Goal: Task Accomplishment & Management: Complete application form

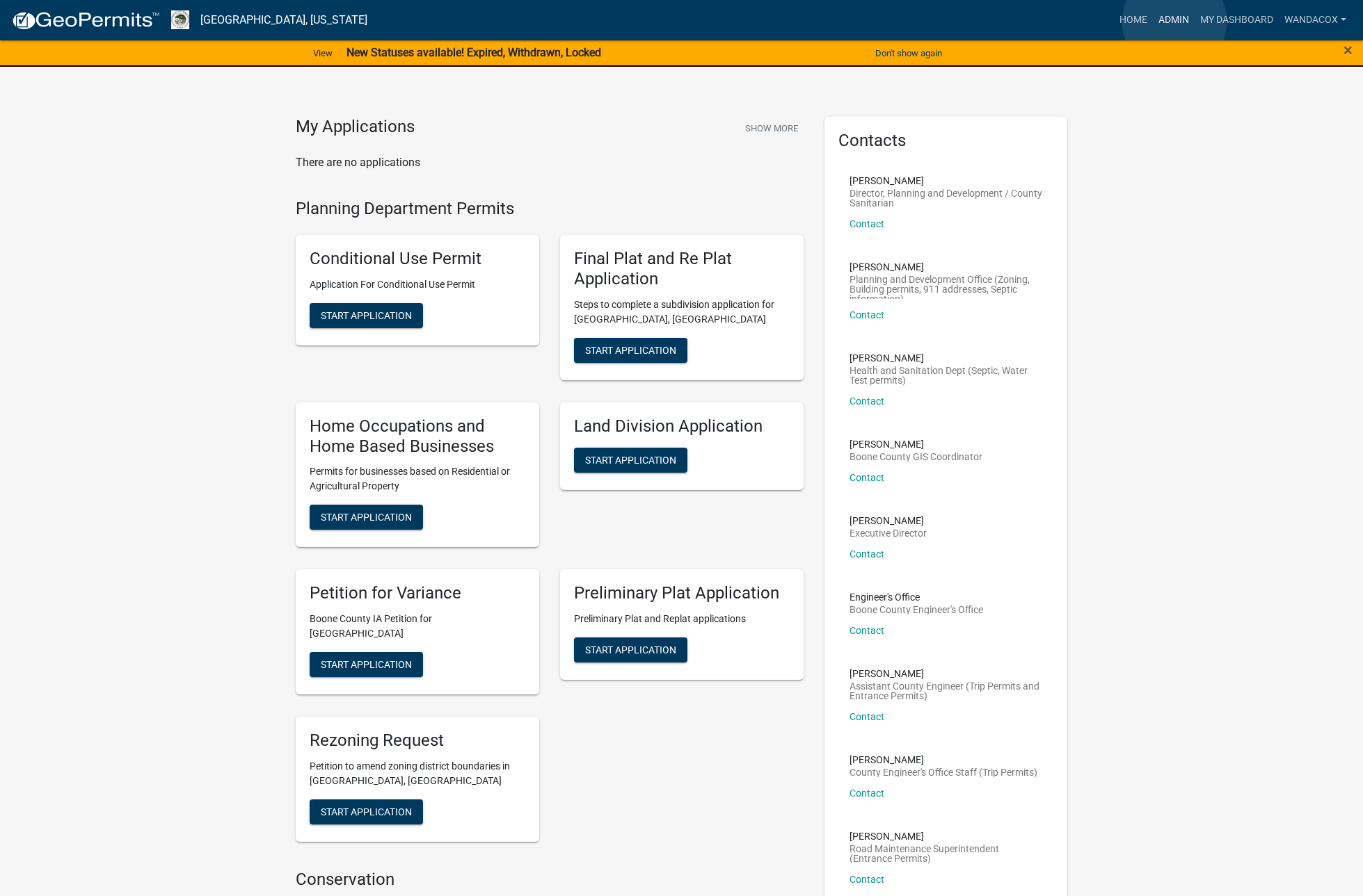
click at [1174, 22] on link "Admin" at bounding box center [1173, 20] width 42 height 26
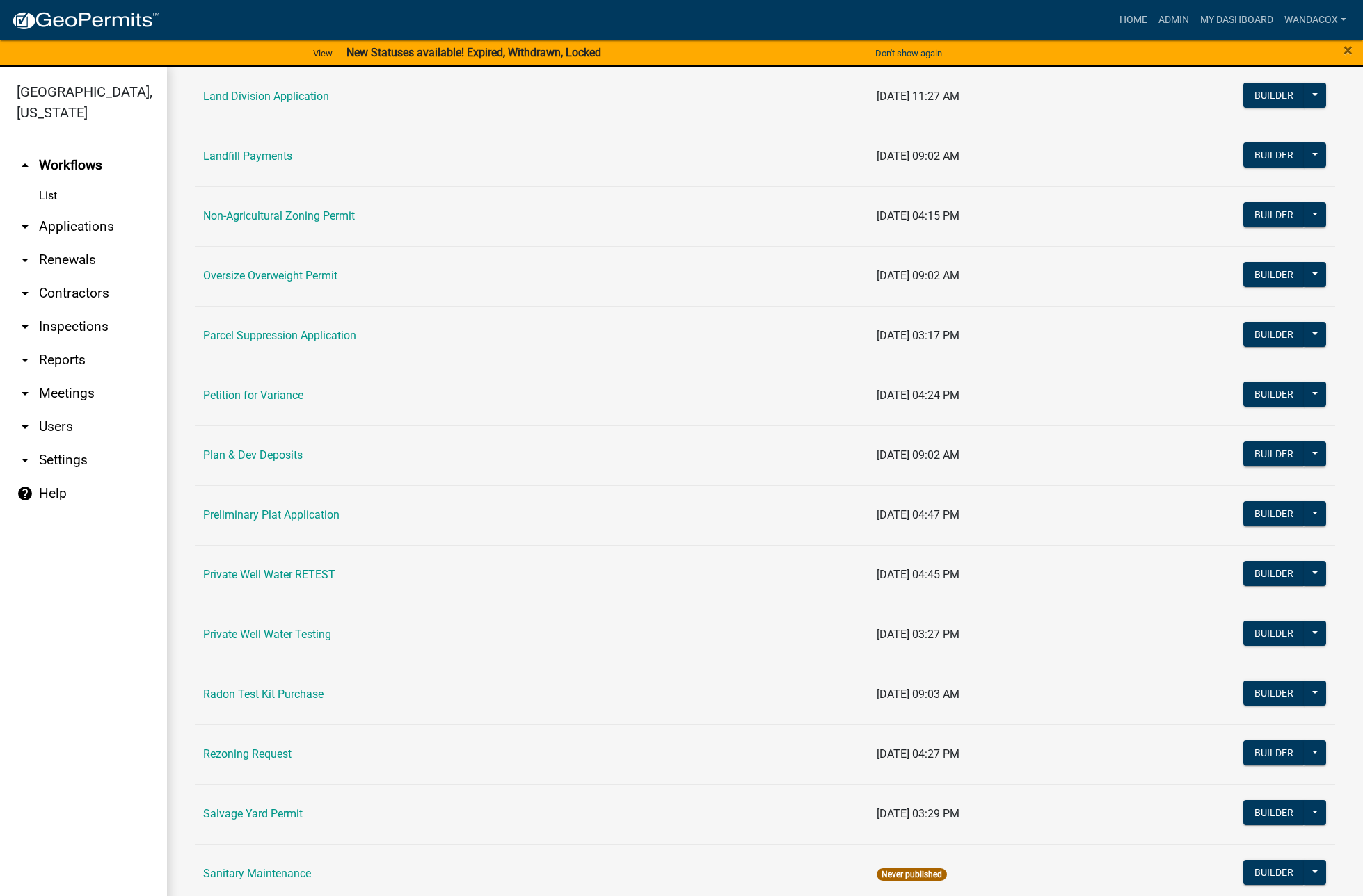
scroll to position [1426, 0]
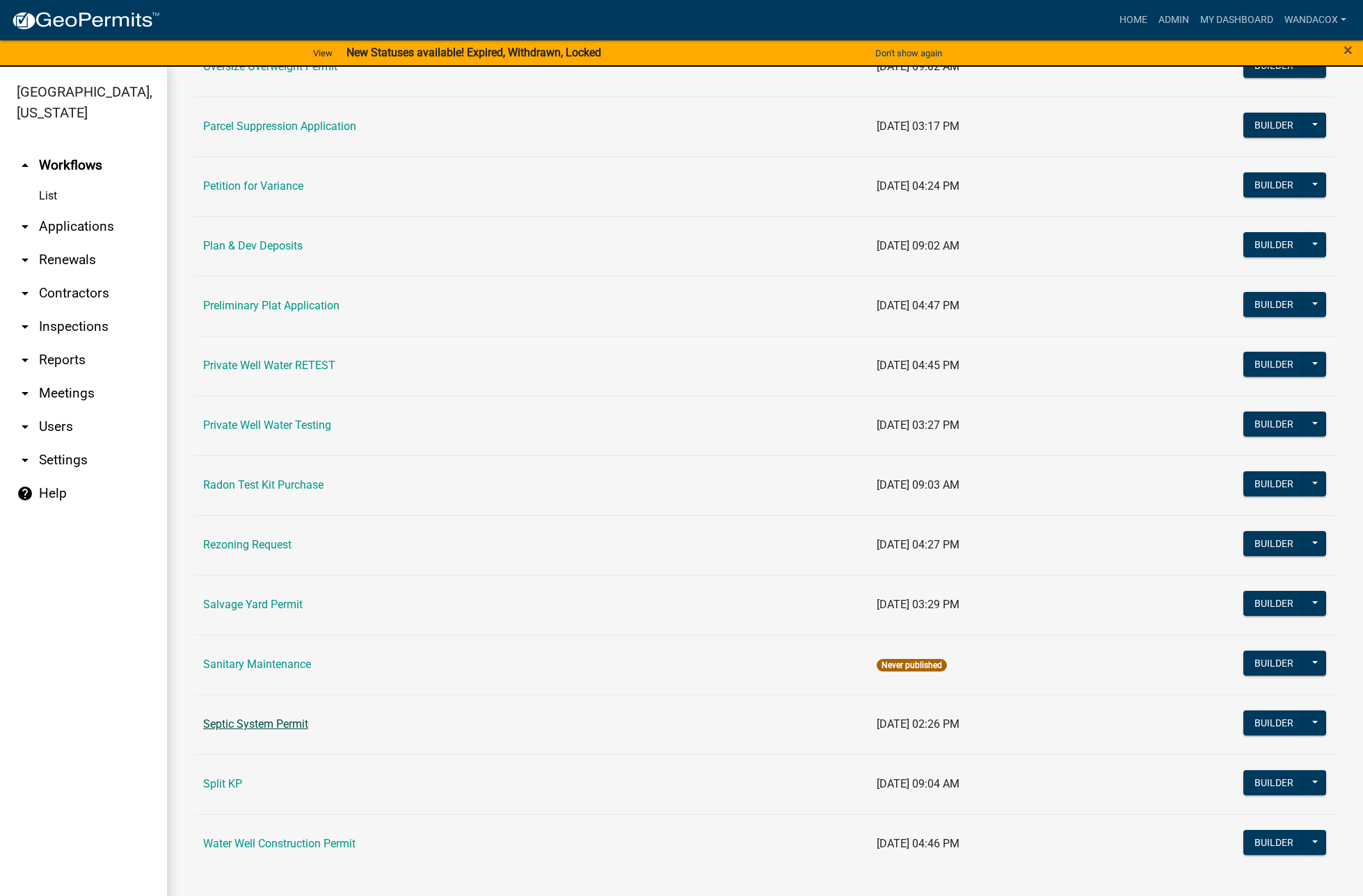
click at [252, 723] on link "Septic System Permit" at bounding box center [255, 723] width 105 height 13
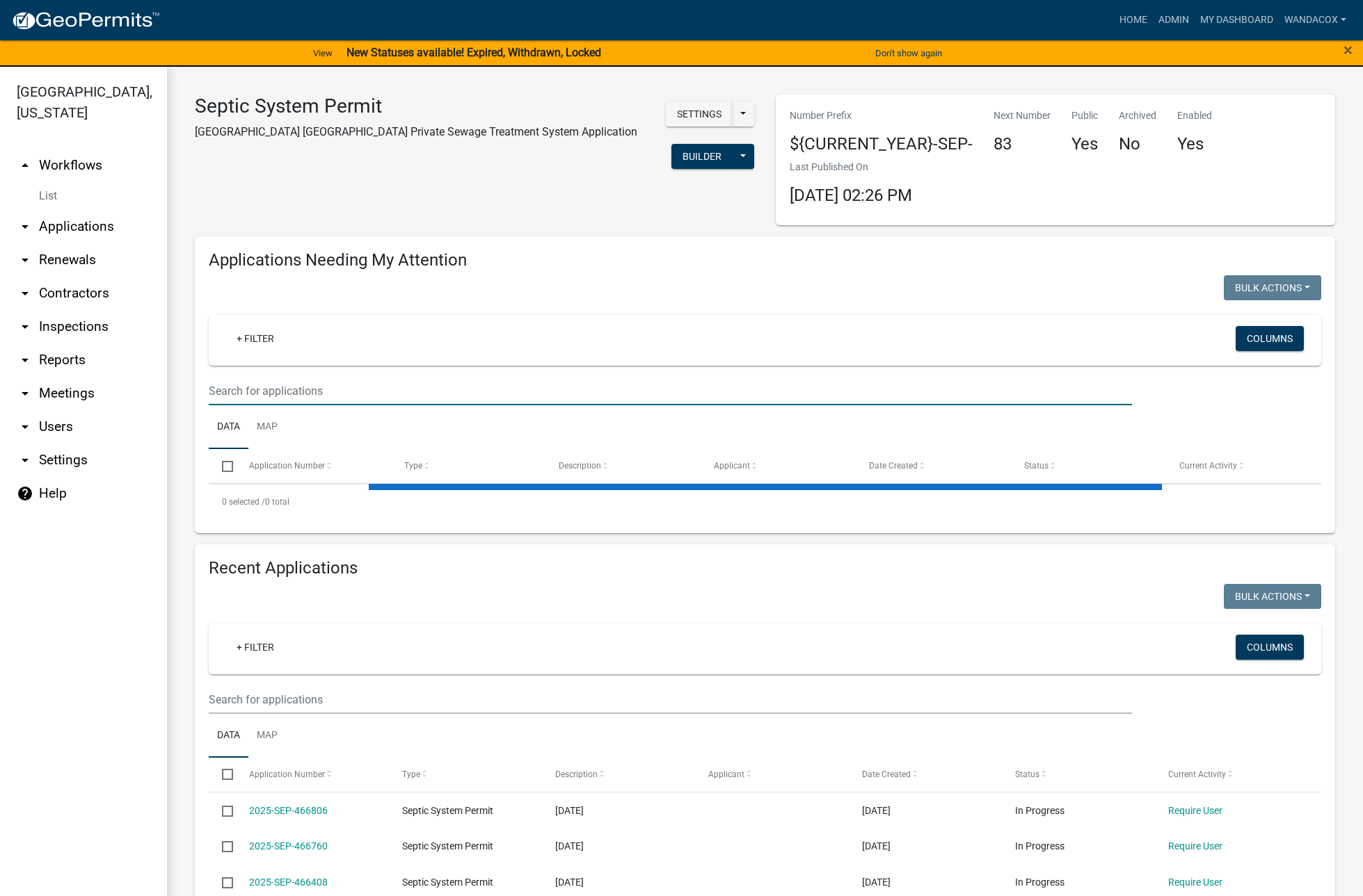
click at [265, 383] on input "text" at bounding box center [670, 391] width 923 height 29
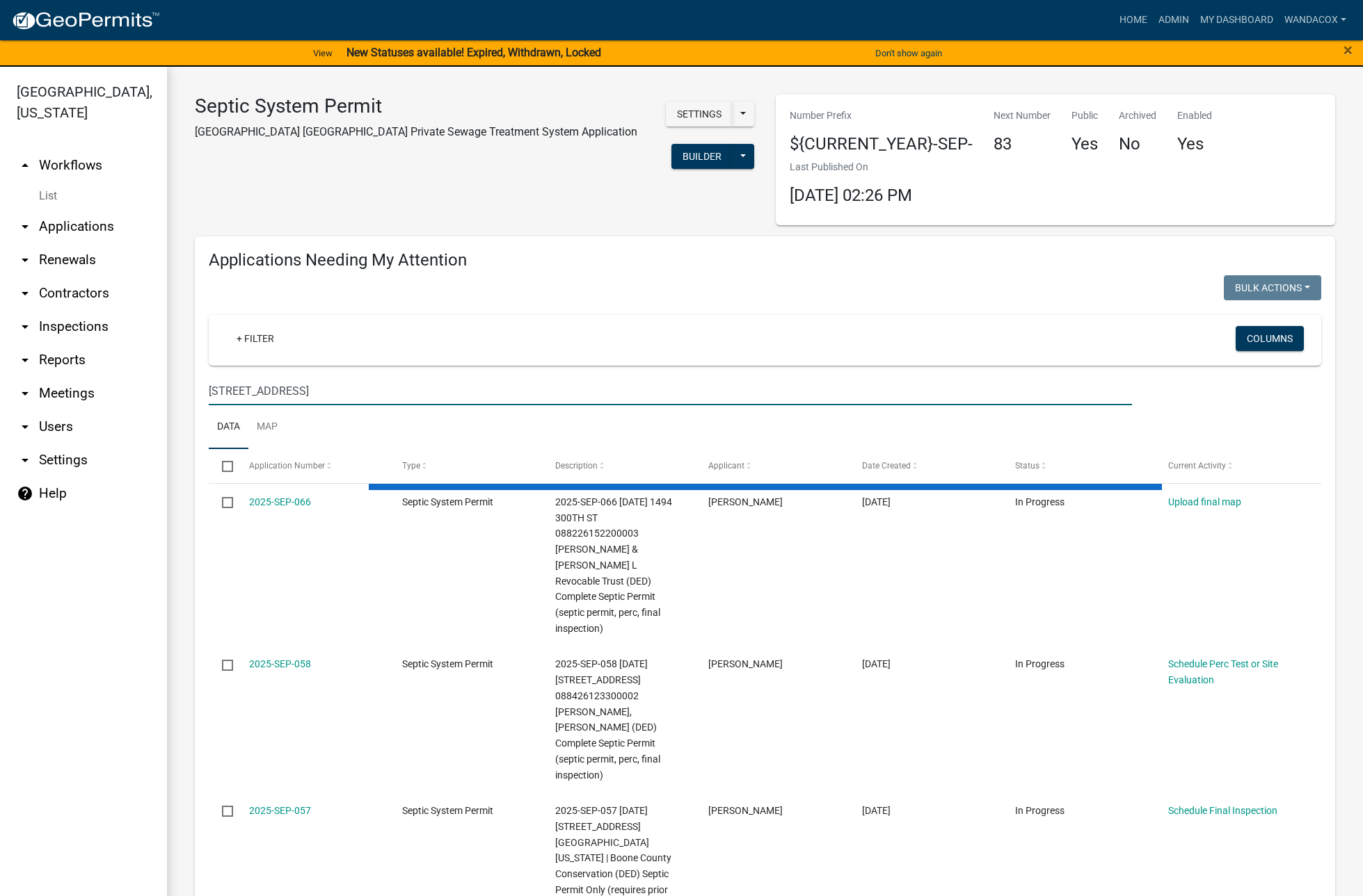
type input "[STREET_ADDRESS]"
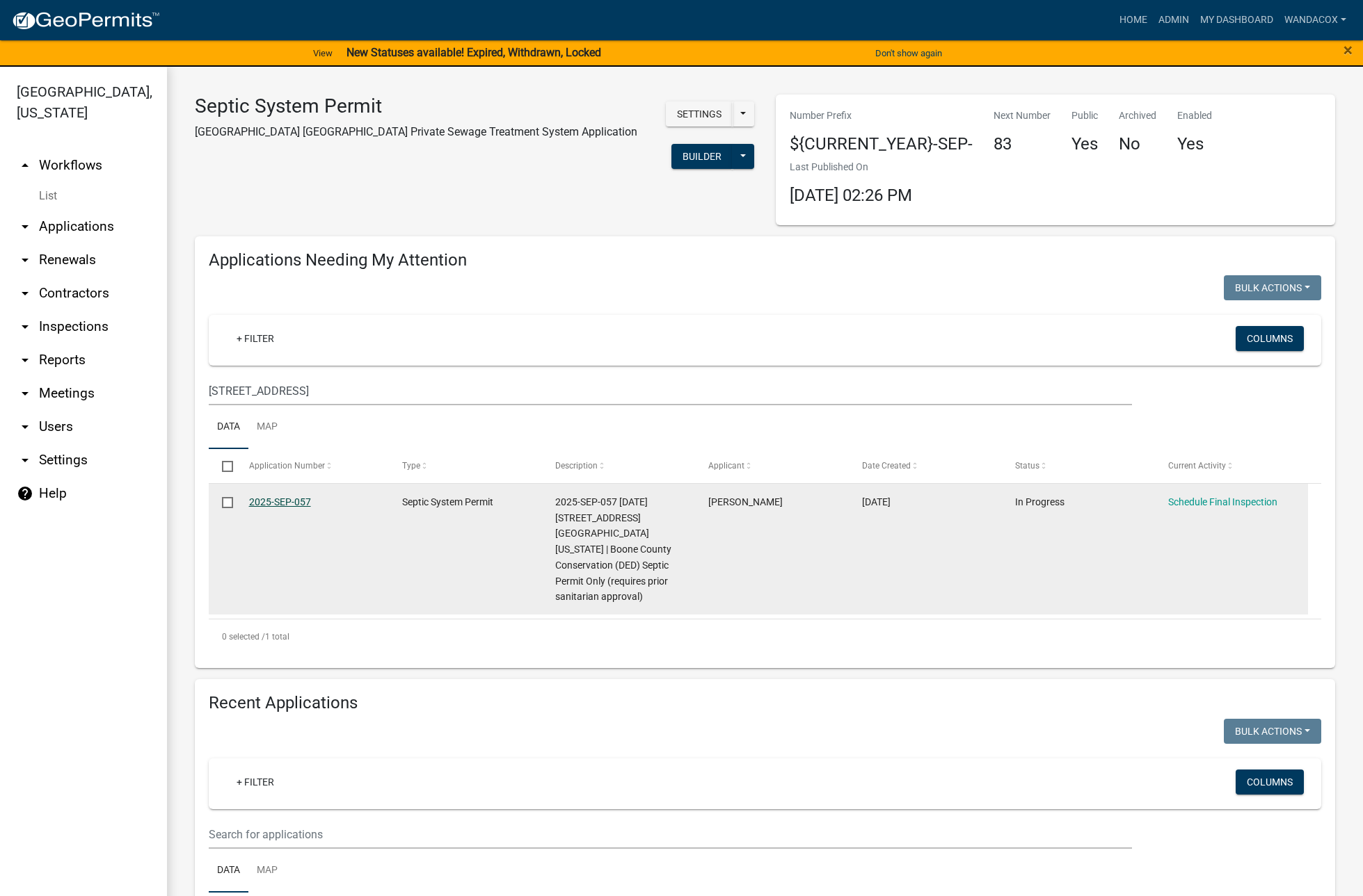
click at [281, 497] on link "2025-SEP-057" at bounding box center [280, 502] width 62 height 11
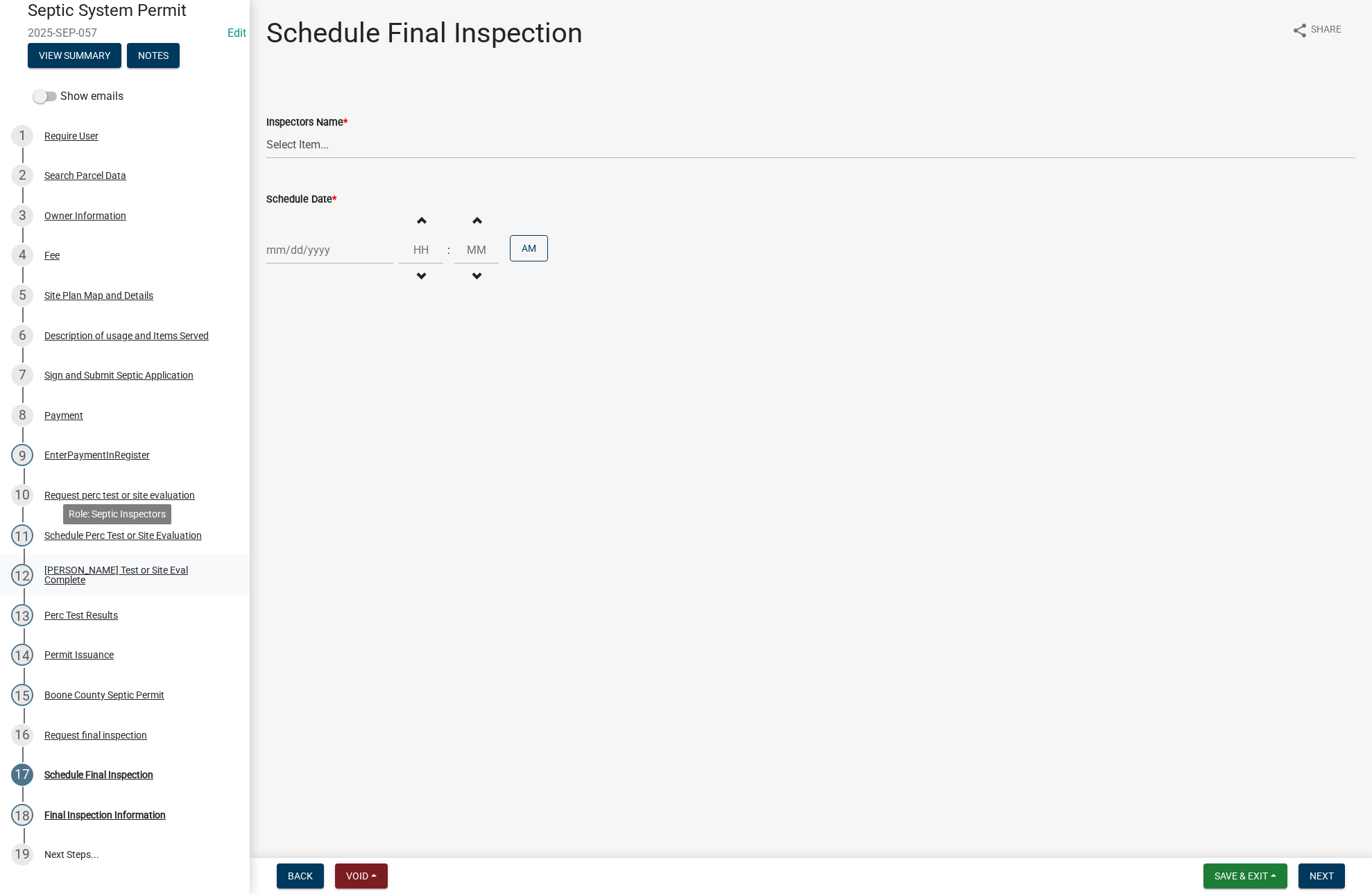
scroll to position [174, 0]
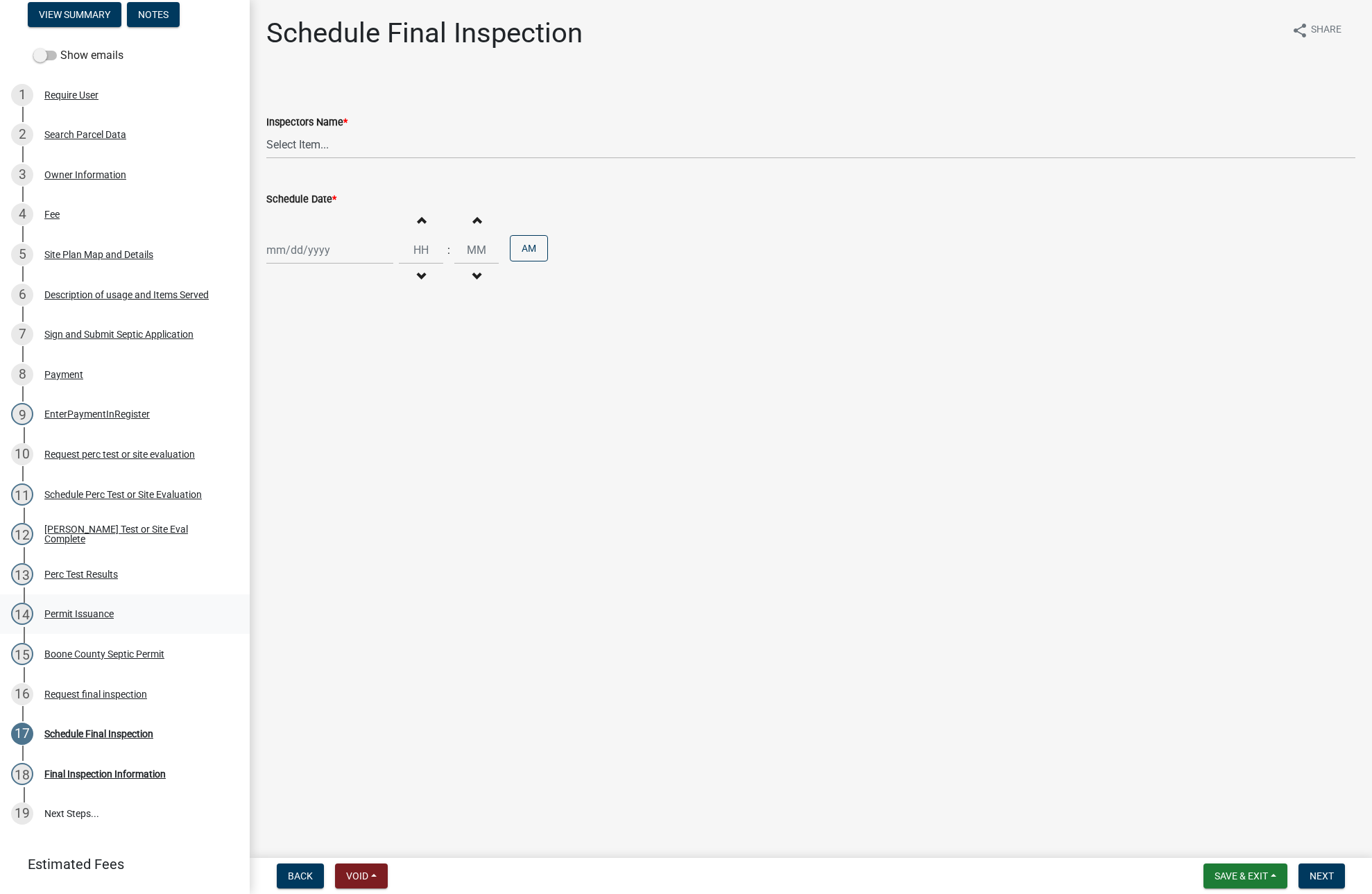
click at [86, 616] on div "Permit Issuance" at bounding box center [79, 614] width 69 height 10
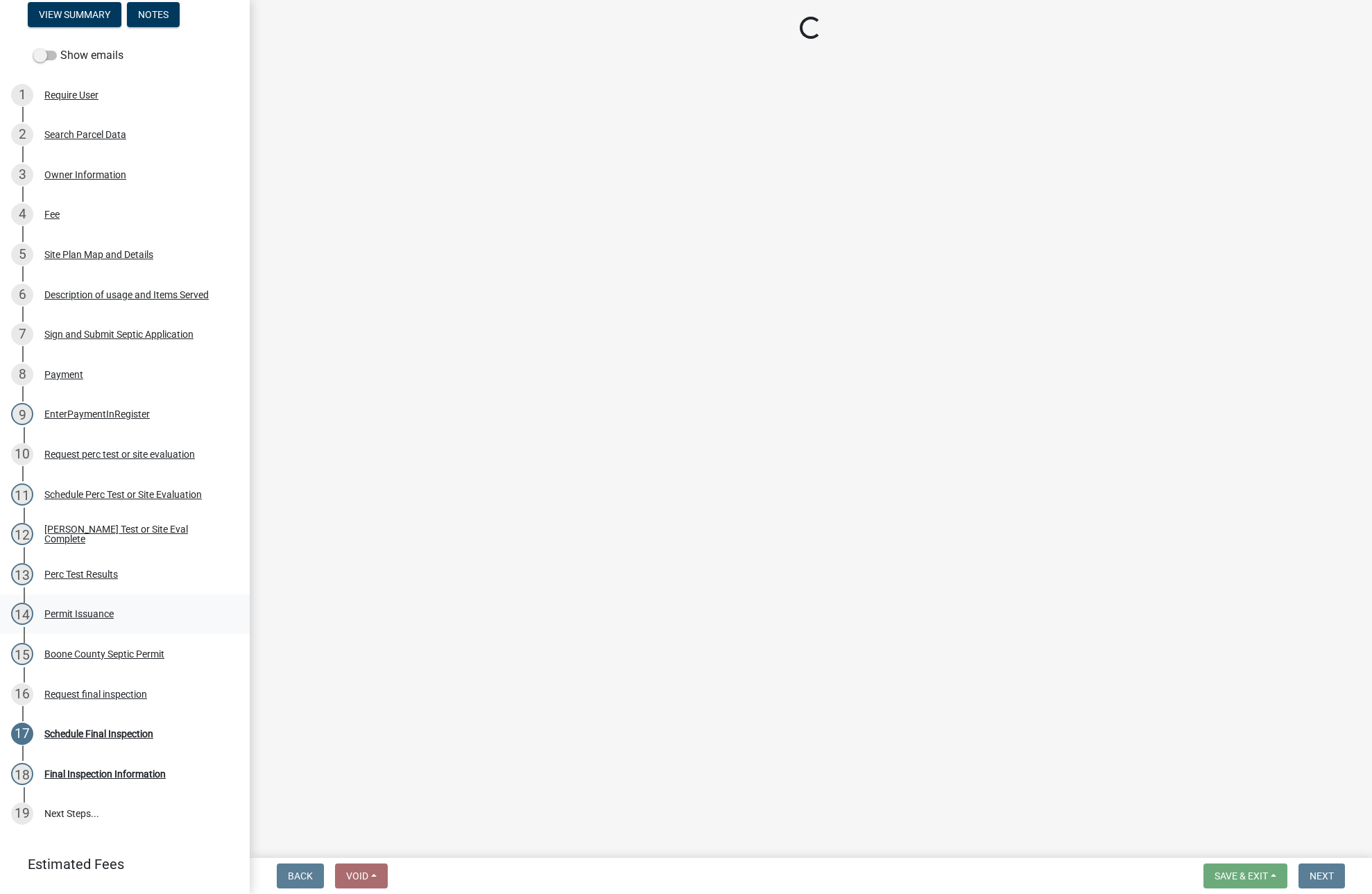
select select "d5ea713d-9362-4cc1-a895-473b1c802a55"
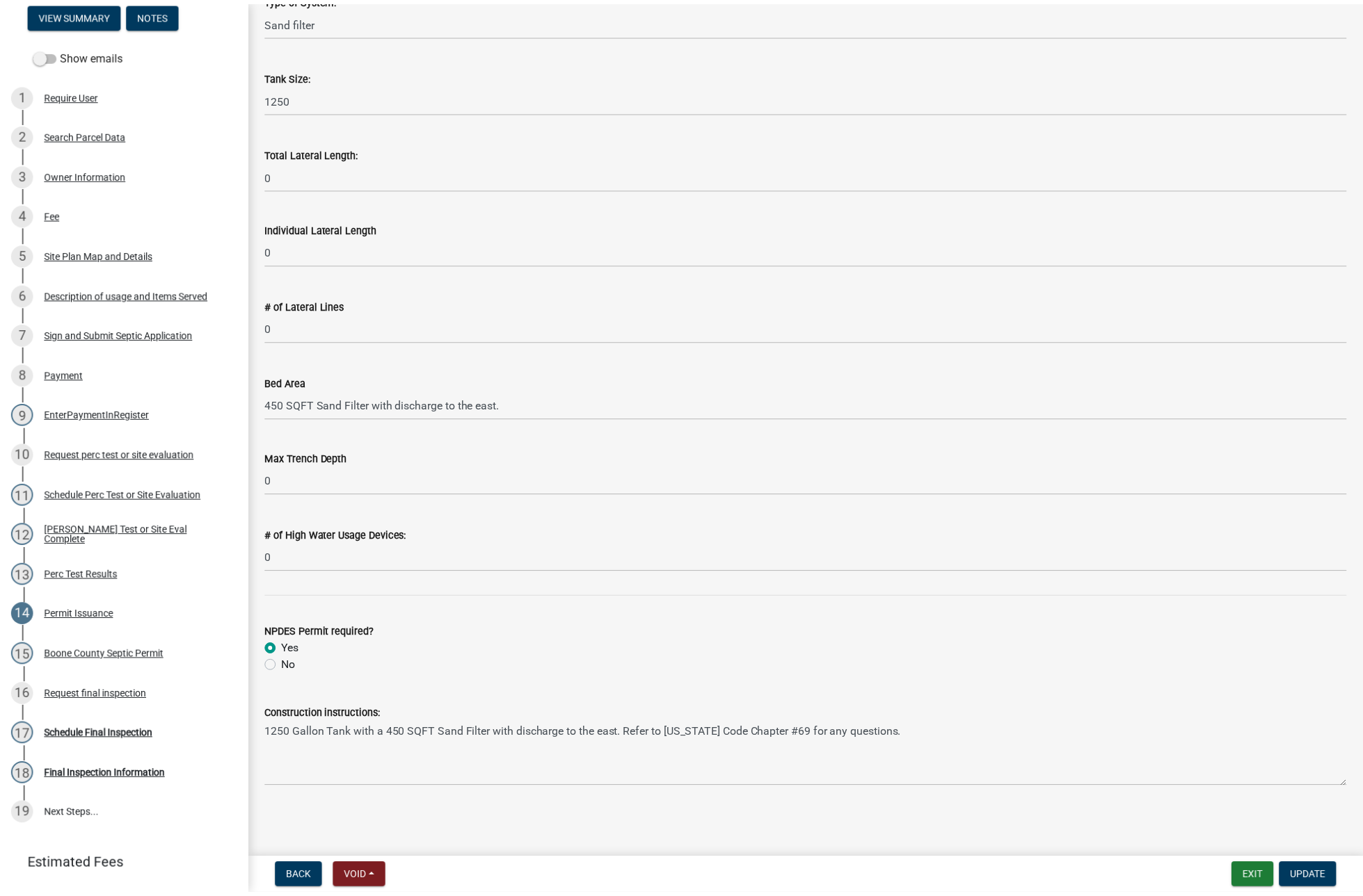
scroll to position [0, 0]
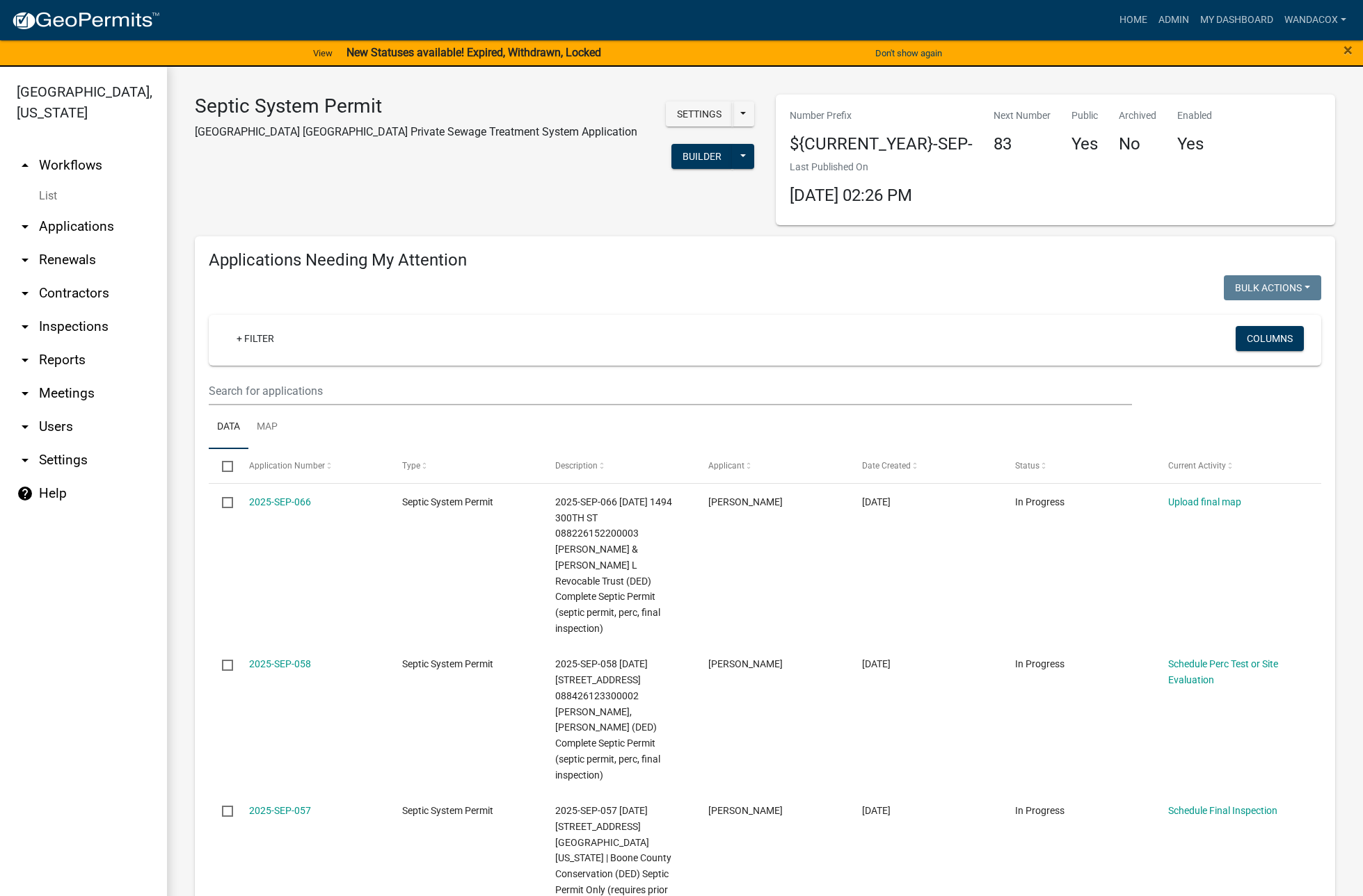
click at [76, 210] on link "arrow_drop_down Applications" at bounding box center [84, 226] width 167 height 33
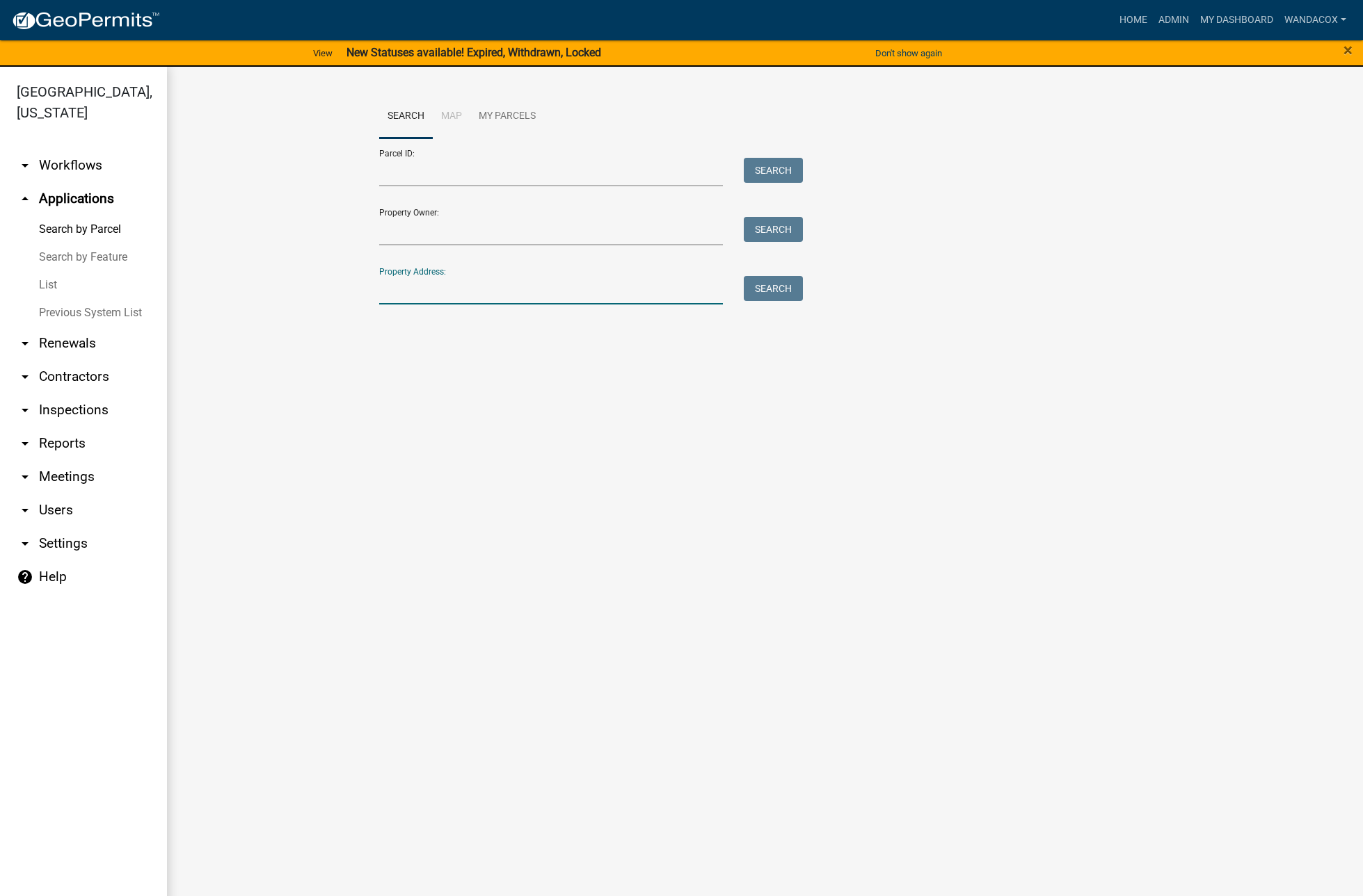
click at [455, 292] on input "Property Address:" at bounding box center [551, 290] width 344 height 29
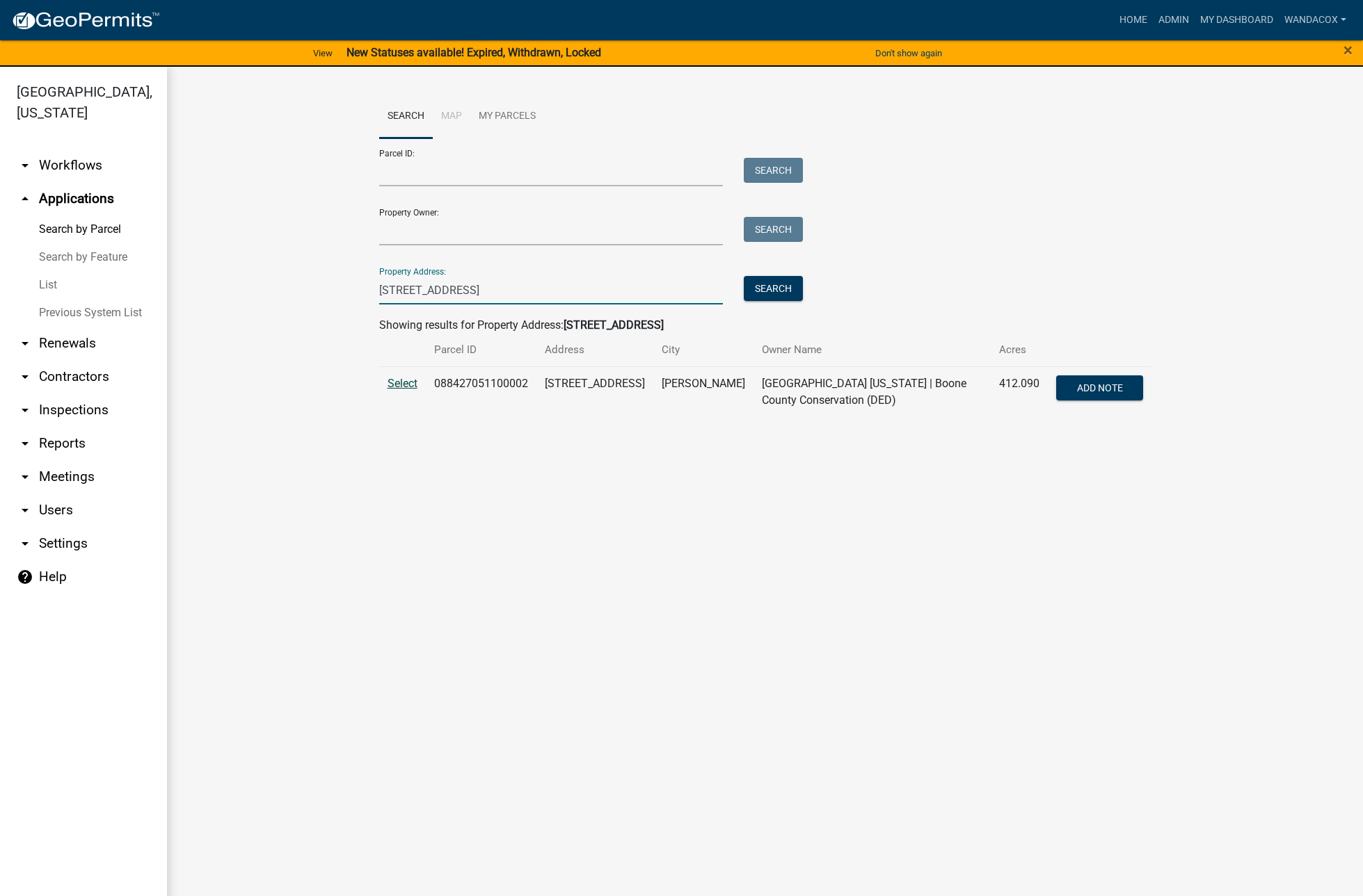
type input "[STREET_ADDRESS]"
click at [395, 386] on span "Select" at bounding box center [402, 383] width 30 height 13
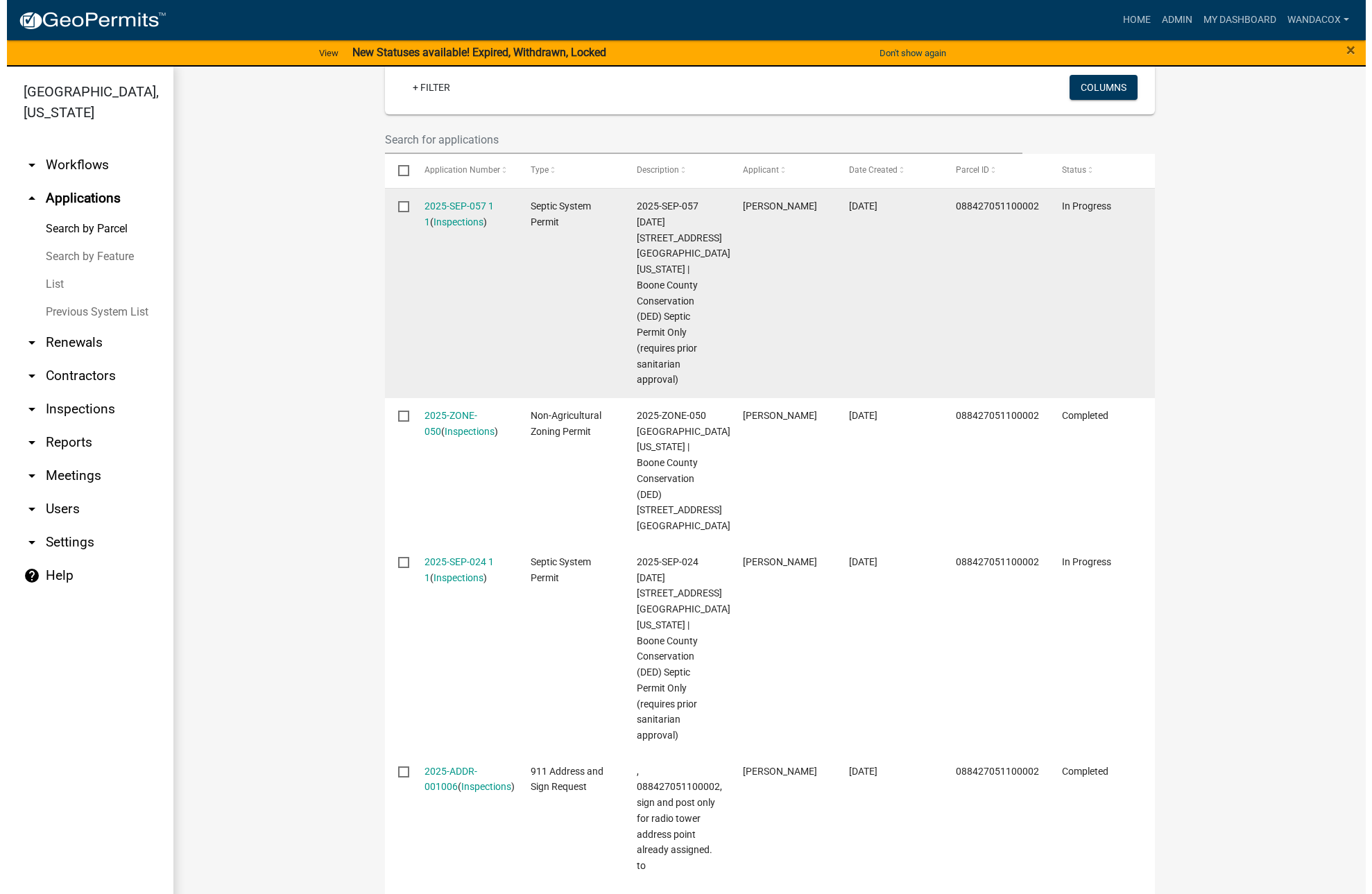
scroll to position [434, 0]
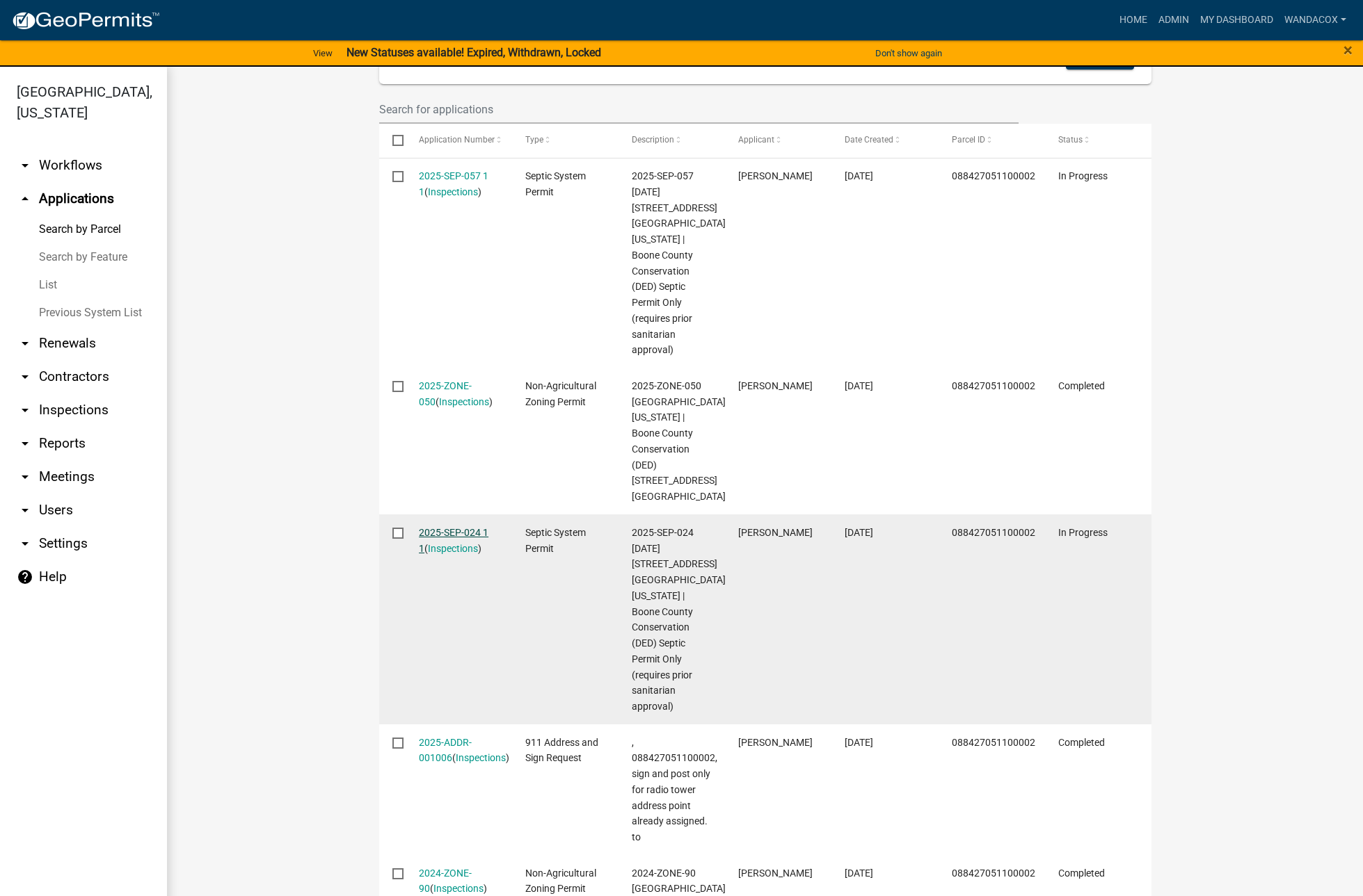
click at [436, 528] on link "2025-SEP-024 1 1" at bounding box center [454, 540] width 70 height 27
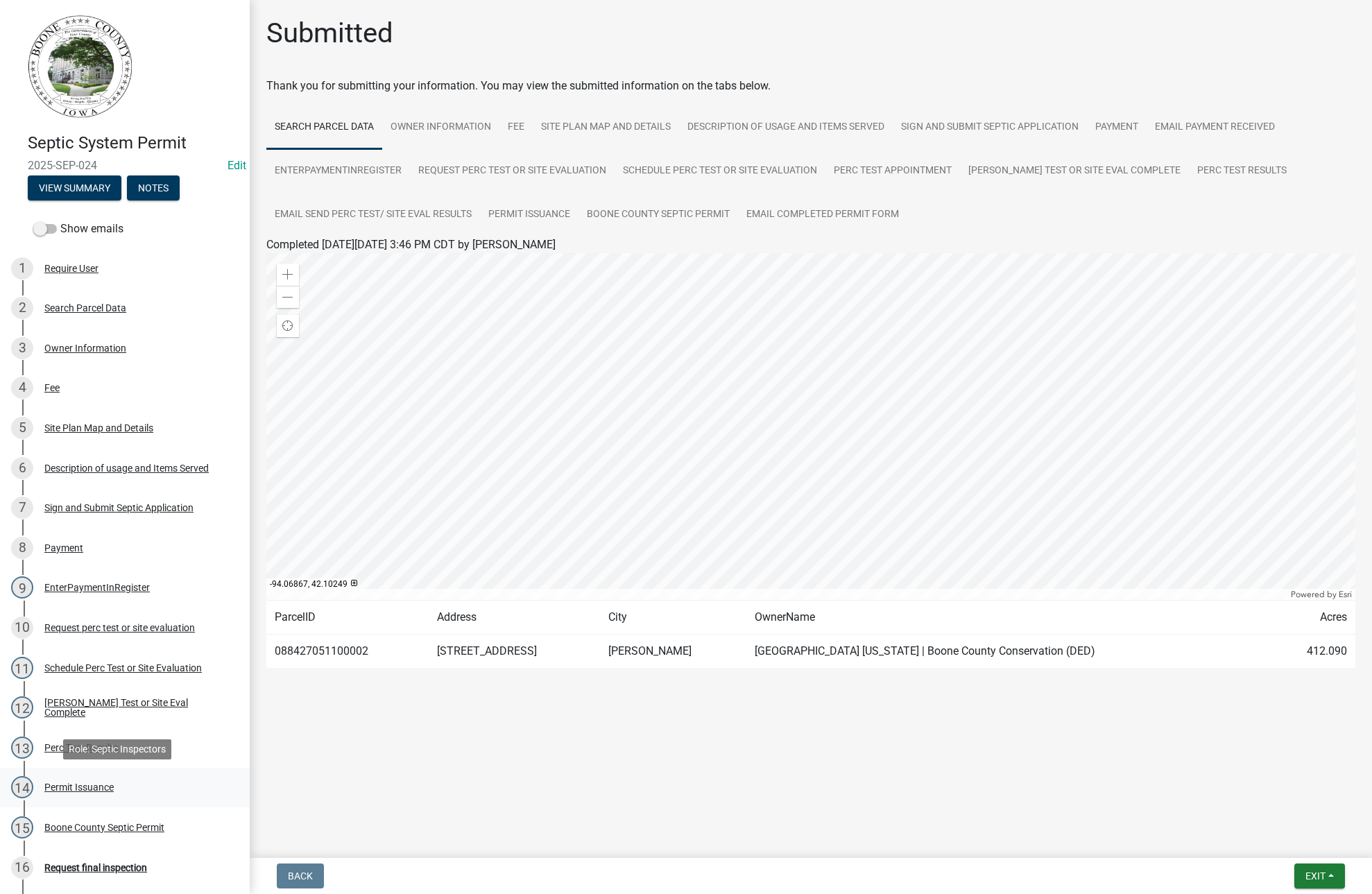
click at [66, 784] on div "Permit Issuance" at bounding box center [79, 787] width 69 height 10
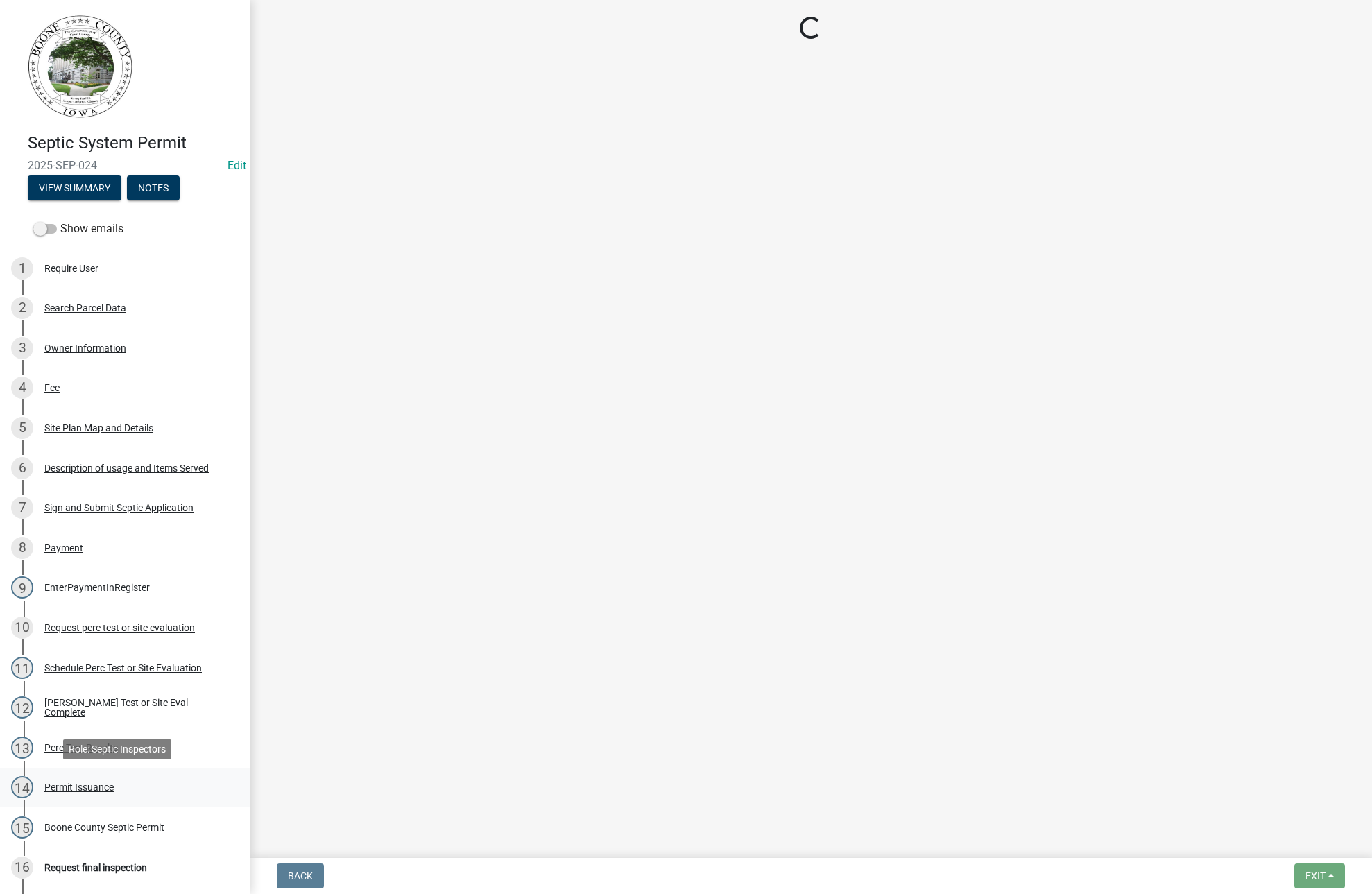
select select "dd49108b-4343-499e-957f-4d6750075002"
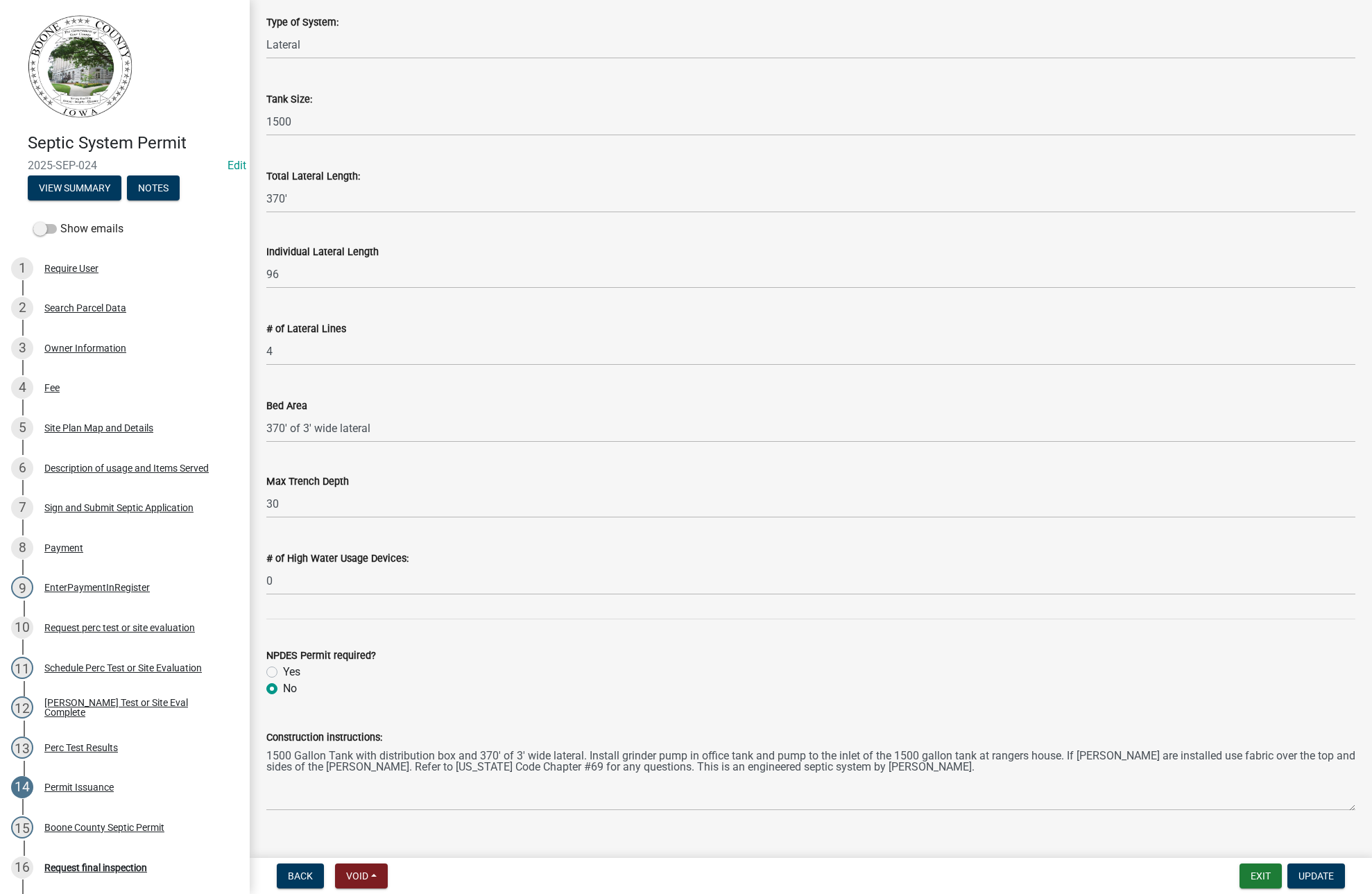
scroll to position [185, 0]
